Goal: Transaction & Acquisition: Download file/media

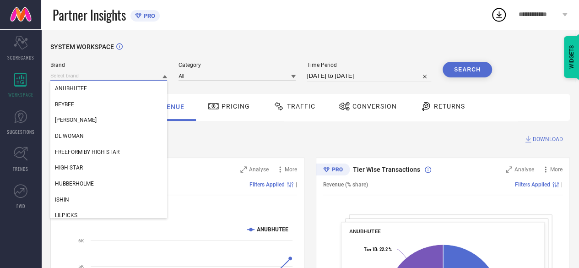
click at [125, 78] on input at bounding box center [108, 76] width 117 height 10
click at [94, 120] on div "[PERSON_NAME]" at bounding box center [108, 120] width 117 height 16
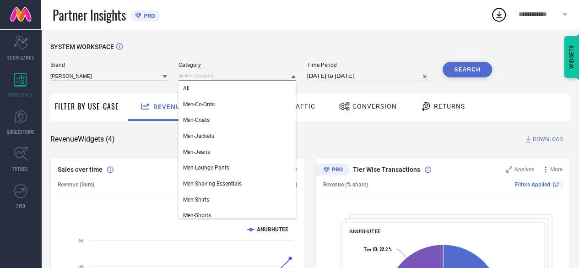
click at [229, 75] on input at bounding box center [237, 76] width 117 height 10
click at [217, 96] on div "All" at bounding box center [237, 89] width 117 height 16
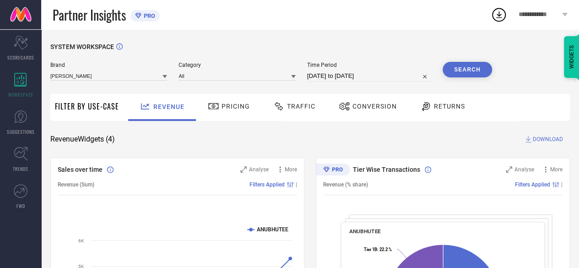
click at [354, 73] on input "[DATE] to [DATE]" at bounding box center [369, 76] width 124 height 11
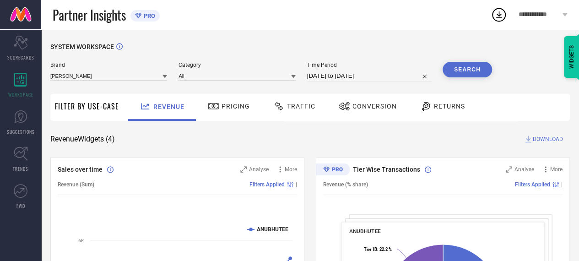
select select "6"
select select "2025"
select select "7"
select select "2025"
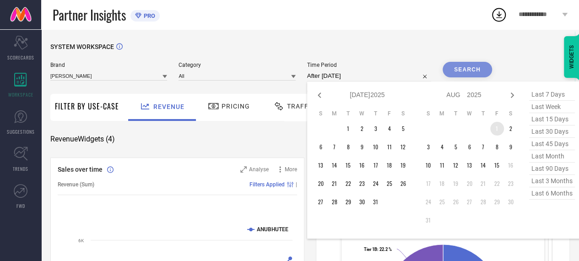
click at [497, 130] on td "1" at bounding box center [497, 129] width 14 height 14
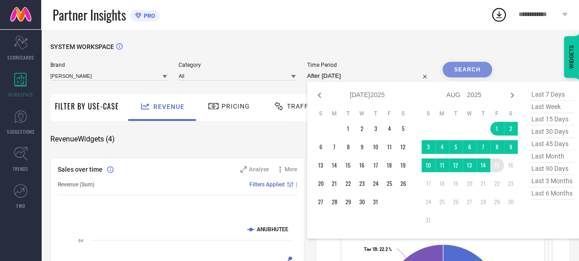
type input "[DATE] to [DATE]"
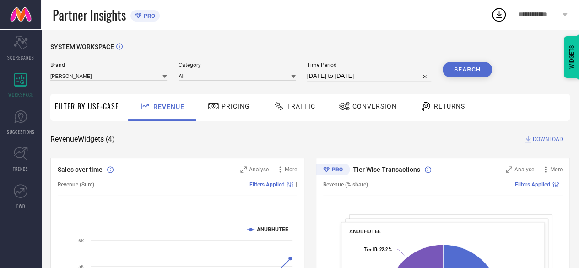
click at [376, 109] on span "Conversion" at bounding box center [375, 106] width 44 height 7
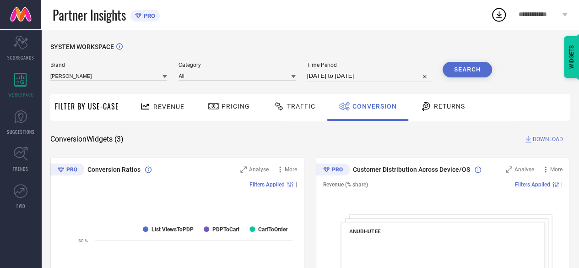
click at [475, 66] on button "Search" at bounding box center [467, 70] width 49 height 16
click at [546, 138] on span "DOWNLOAD" at bounding box center [548, 139] width 30 height 9
click at [541, 135] on span "DOWNLOAD" at bounding box center [548, 139] width 30 height 9
click at [473, 72] on button "Search" at bounding box center [467, 70] width 49 height 16
click at [541, 142] on span "DOWNLOAD" at bounding box center [548, 139] width 30 height 9
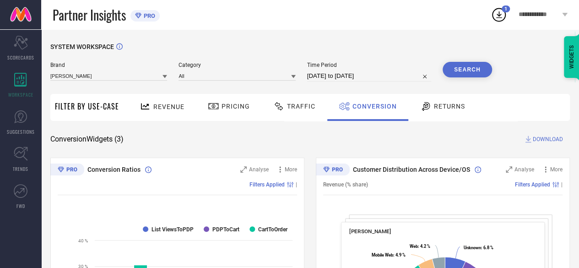
click at [496, 17] on icon at bounding box center [499, 14] width 16 height 16
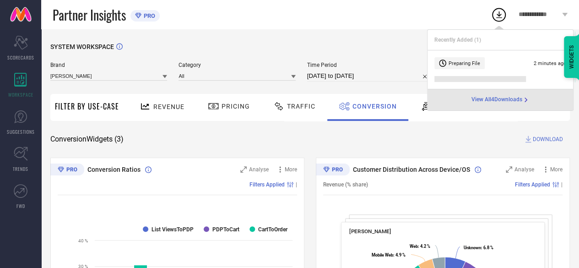
click at [490, 105] on div "View All 4 Downloads" at bounding box center [501, 99] width 146 height 21
click at [497, 99] on span "View All 4 Downloads" at bounding box center [497, 99] width 51 height 7
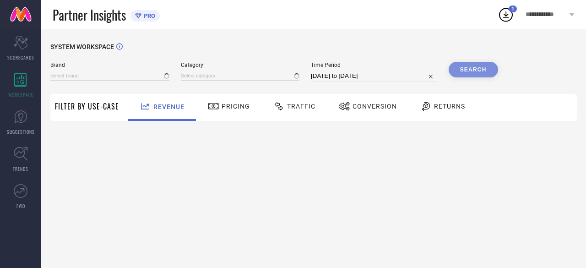
type input "ANUBHUTEE"
type input "All"
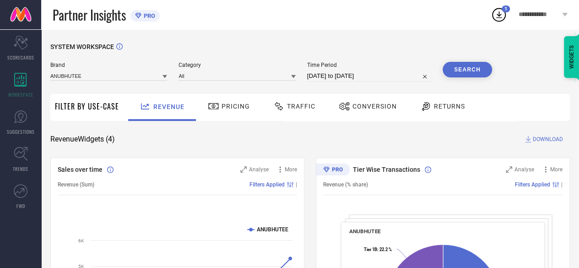
click at [504, 14] on icon at bounding box center [499, 14] width 16 height 16
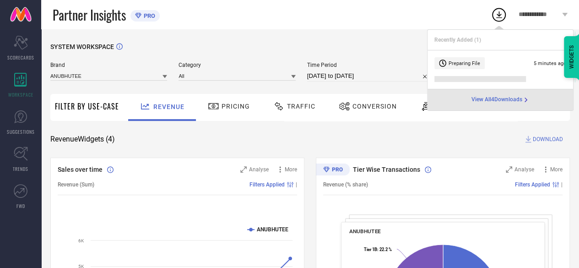
click at [399, 47] on div "SYSTEM WORKSPACE" at bounding box center [310, 52] width 520 height 19
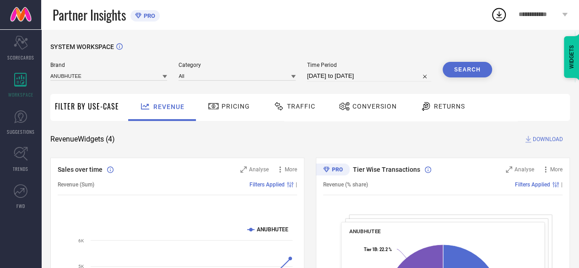
click at [463, 69] on button "Search" at bounding box center [467, 70] width 49 height 16
click at [353, 107] on span "Conversion" at bounding box center [375, 106] width 44 height 7
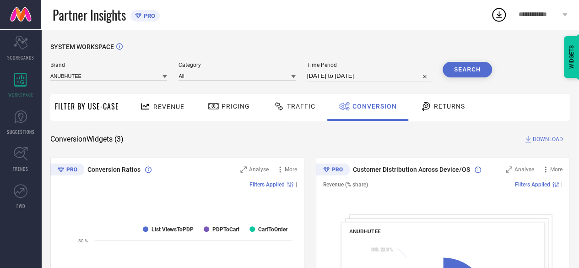
click at [482, 67] on button "Search" at bounding box center [467, 70] width 49 height 16
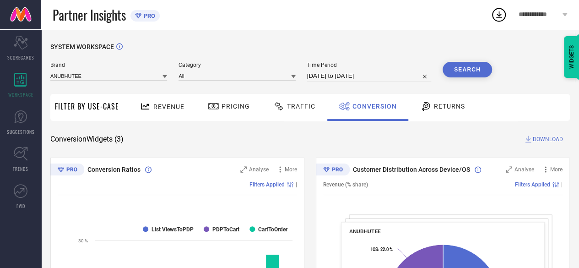
click at [537, 141] on span "DOWNLOAD" at bounding box center [548, 139] width 30 height 9
click at [387, 136] on div "Conversion Widgets ( 3 ) DOWNLOAD" at bounding box center [310, 139] width 520 height 9
click at [533, 16] on span "**********" at bounding box center [539, 15] width 41 height 8
drag, startPoint x: 410, startPoint y: 24, endPoint x: 506, endPoint y: 7, distance: 97.6
click at [506, 7] on div "**********" at bounding box center [310, 14] width 538 height 29
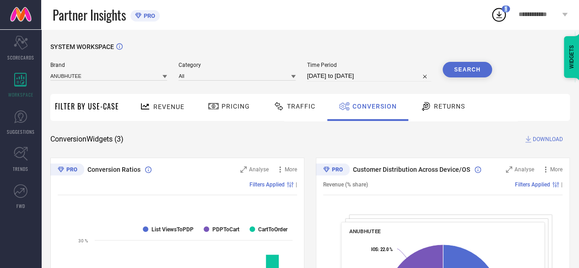
click at [500, 17] on icon at bounding box center [499, 14] width 6 height 7
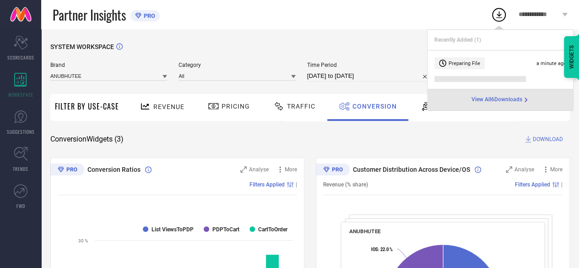
click at [498, 97] on span "View All 6 Downloads" at bounding box center [497, 99] width 51 height 7
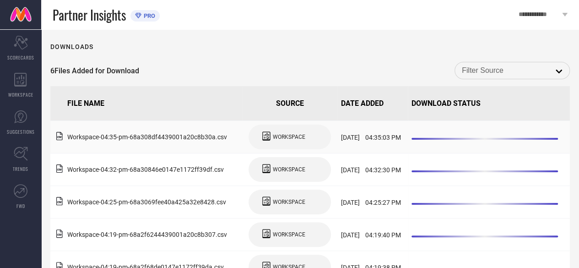
scroll to position [61, 0]
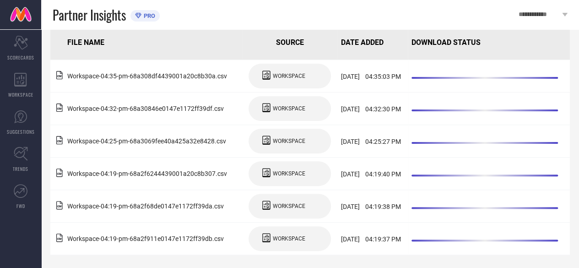
click at [550, 15] on span "**********" at bounding box center [539, 15] width 41 height 8
click at [392, 22] on div "Partner Insights PRO" at bounding box center [280, 14] width 455 height 29
click at [273, 176] on span "WORKSPACE" at bounding box center [289, 173] width 33 height 6
